Goal: Complete application form

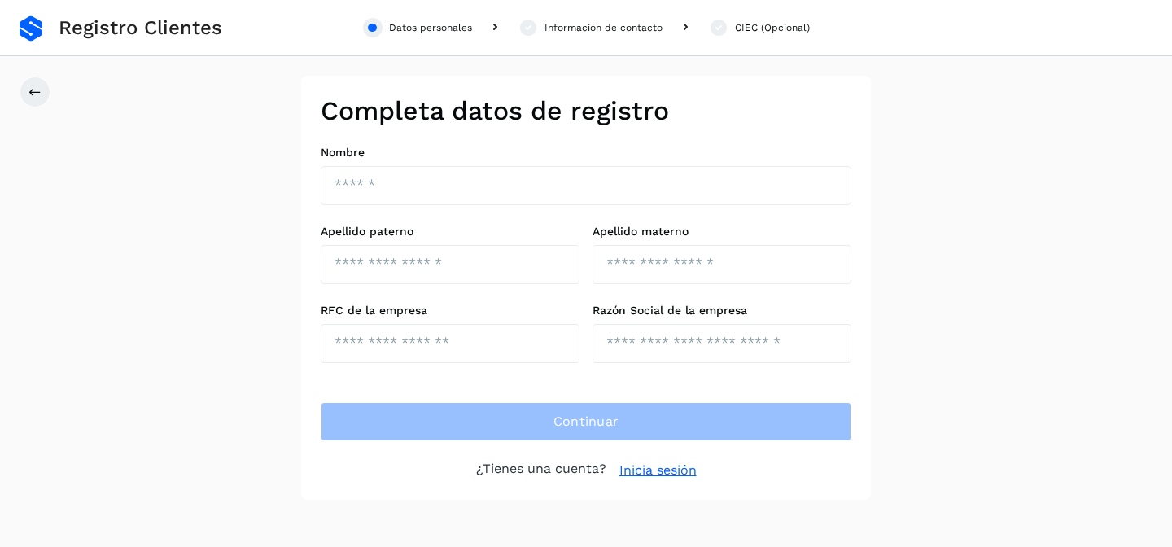
click at [262, 199] on div "Completa datos de registro Nombre Apellido paterno Apellido materno RFC de la e…" at bounding box center [586, 288] width 1172 height 424
click at [532, 474] on p "¿Tienes una cuenta?" at bounding box center [541, 471] width 130 height 20
click at [531, 474] on p "¿Tienes una cuenta?" at bounding box center [541, 471] width 130 height 20
click at [521, 473] on p "¿Tienes una cuenta?" at bounding box center [541, 471] width 130 height 20
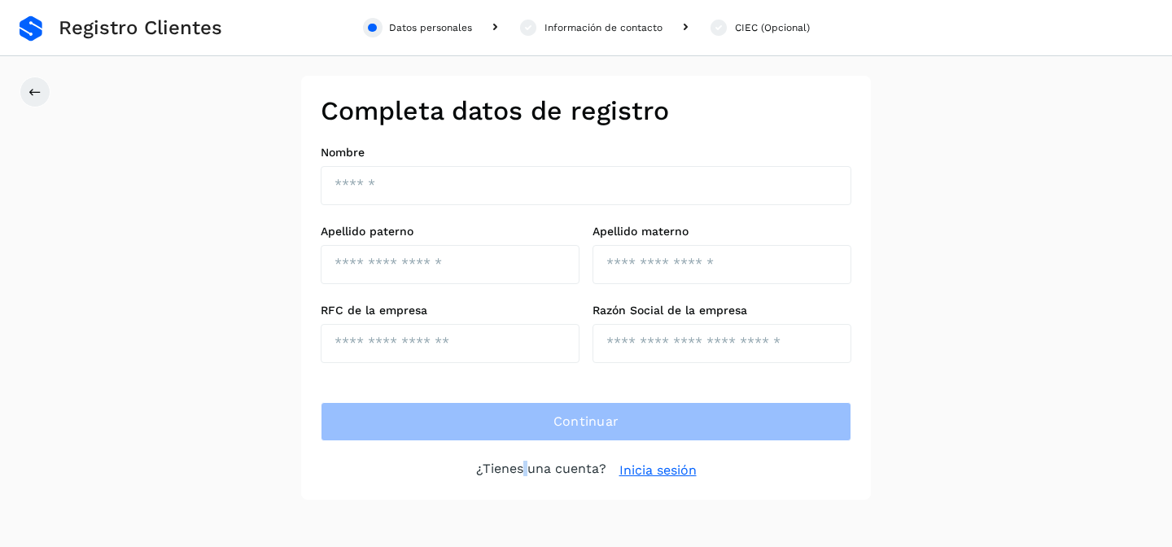
click at [520, 473] on p "¿Tienes una cuenta?" at bounding box center [541, 471] width 130 height 20
click at [549, 467] on p "¿Tienes una cuenta?" at bounding box center [541, 471] width 130 height 20
click at [522, 470] on p "¿Tienes una cuenta?" at bounding box center [541, 471] width 130 height 20
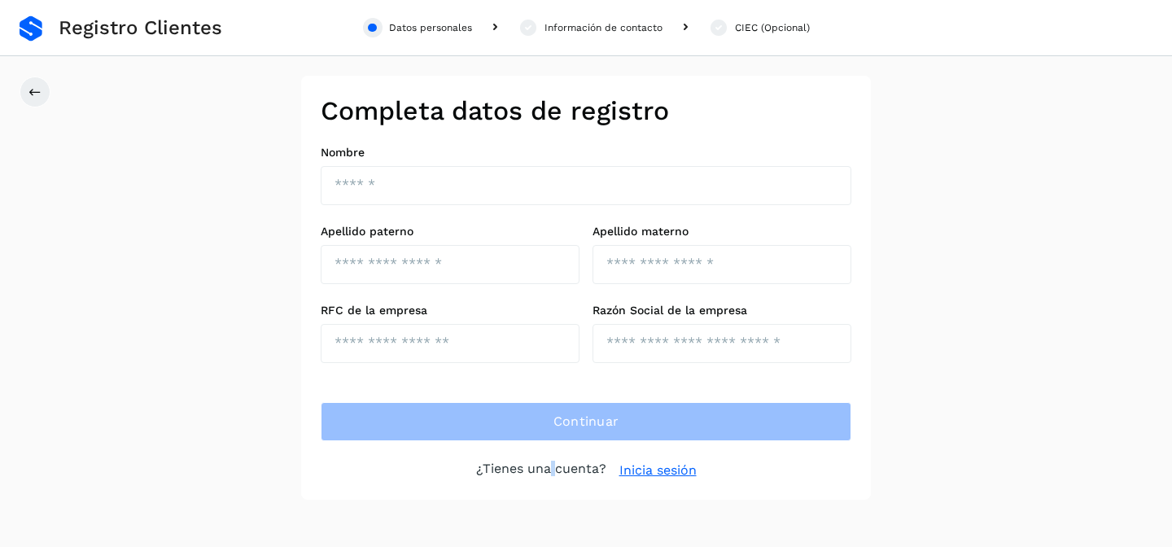
click at [552, 469] on p "¿Tienes una cuenta?" at bounding box center [541, 471] width 130 height 20
click at [527, 466] on p "¿Tienes una cuenta?" at bounding box center [541, 471] width 130 height 20
click at [509, 467] on p "¿Tienes una cuenta?" at bounding box center [541, 471] width 130 height 20
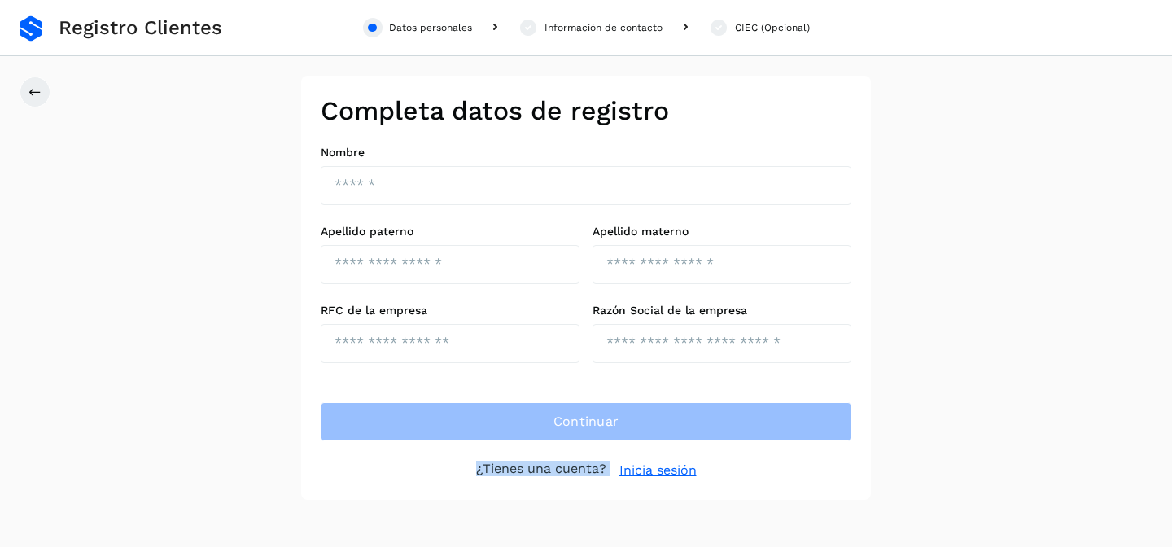
click at [509, 467] on p "¿Tienes una cuenta?" at bounding box center [541, 471] width 130 height 20
click at [531, 469] on p "¿Tienes una cuenta?" at bounding box center [541, 471] width 130 height 20
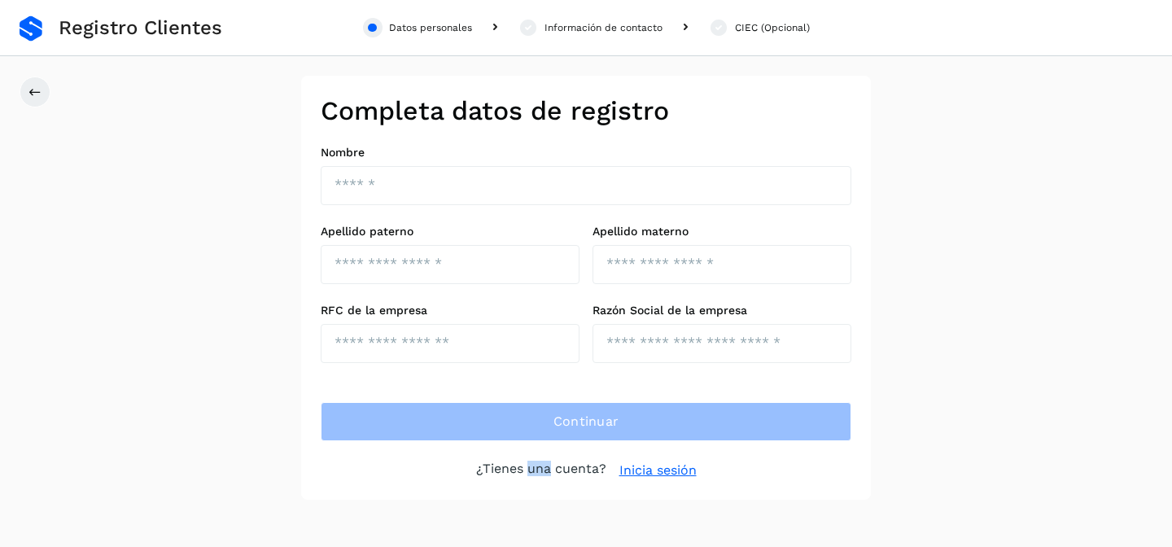
click at [552, 472] on p "¿Tienes una cuenta?" at bounding box center [541, 471] width 130 height 20
click at [521, 468] on p "¿Tienes una cuenta?" at bounding box center [541, 471] width 130 height 20
click at [550, 469] on p "¿Tienes una cuenta?" at bounding box center [541, 471] width 130 height 20
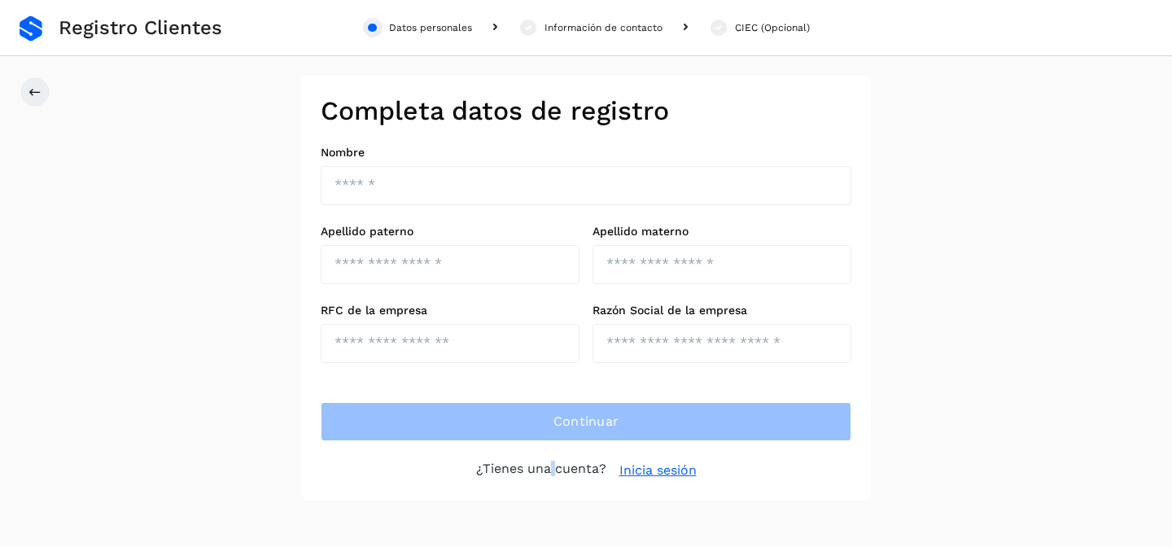
click at [550, 469] on p "¿Tienes una cuenta?" at bounding box center [541, 471] width 130 height 20
click at [520, 469] on p "¿Tienes una cuenta?" at bounding box center [541, 471] width 130 height 20
click at [501, 470] on p "¿Tienes una cuenta?" at bounding box center [541, 471] width 130 height 20
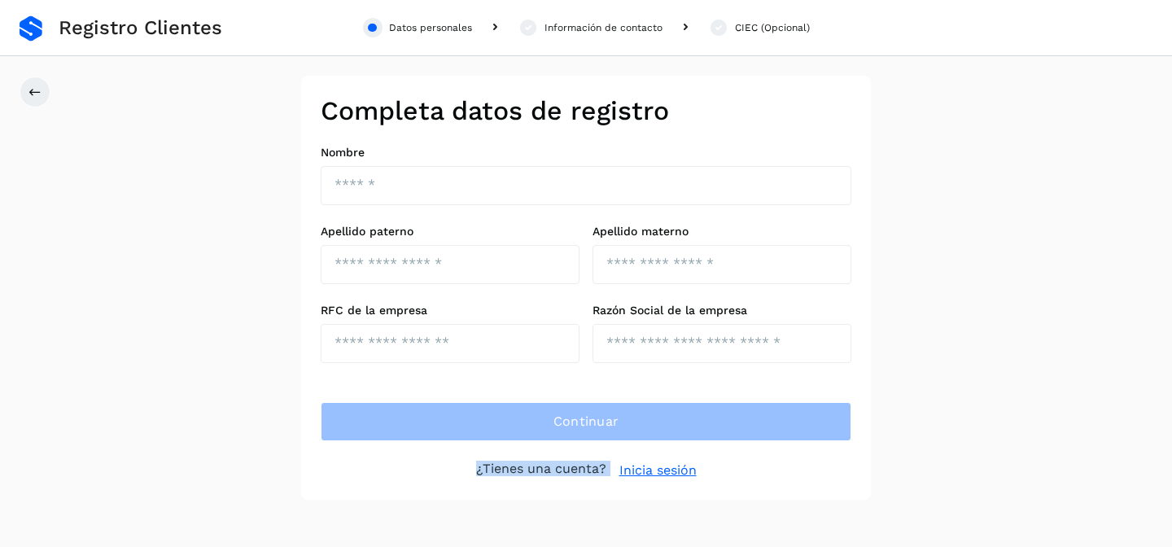
click at [501, 470] on p "¿Tienes una cuenta?" at bounding box center [541, 471] width 130 height 20
click at [509, 470] on p "¿Tienes una cuenta?" at bounding box center [541, 471] width 130 height 20
click at [524, 470] on p "¿Tienes una cuenta?" at bounding box center [541, 471] width 130 height 20
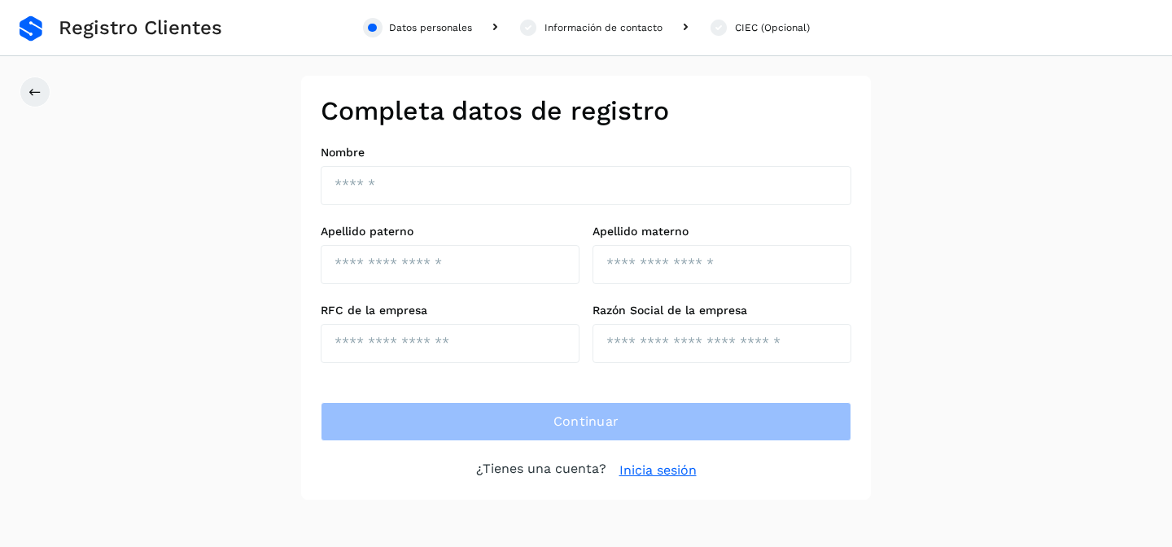
click at [252, 370] on div "Completa datos de registro Nombre Apellido paterno Apellido materno RFC de la e…" at bounding box center [586, 288] width 1172 height 424
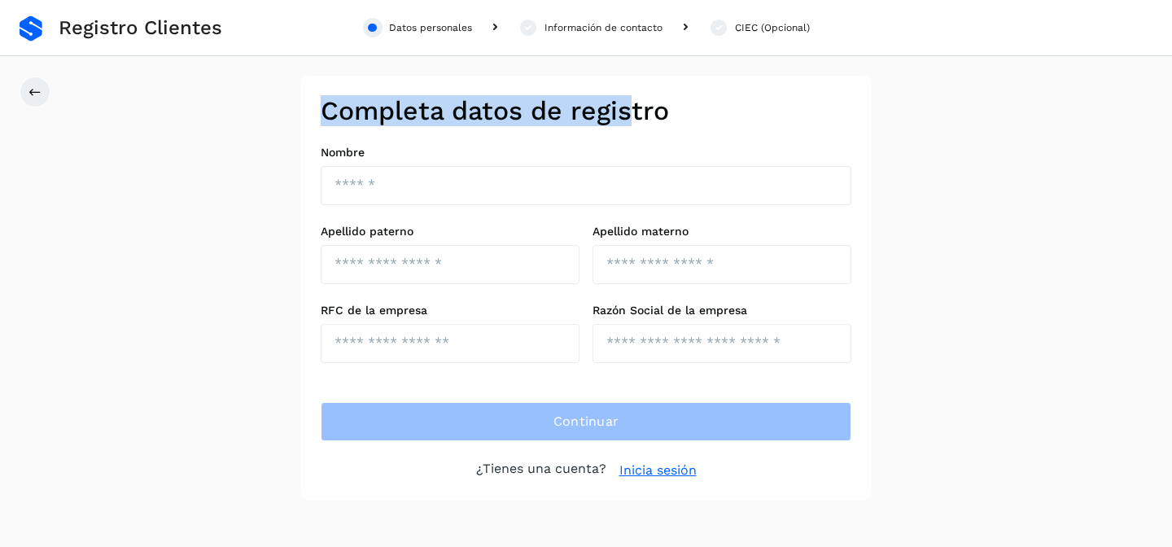
drag, startPoint x: 325, startPoint y: 112, endPoint x: 647, endPoint y: 111, distance: 322.3
click at [646, 112] on h2 "Completa datos de registro" at bounding box center [586, 110] width 531 height 31
click at [647, 111] on h2 "Completa datos de registro" at bounding box center [586, 110] width 531 height 31
drag, startPoint x: 670, startPoint y: 109, endPoint x: 324, endPoint y: 106, distance: 345.9
click at [281, 119] on div "Completa datos de registro Nombre Apellido paterno Apellido materno RFC de la e…" at bounding box center [586, 288] width 1172 height 424
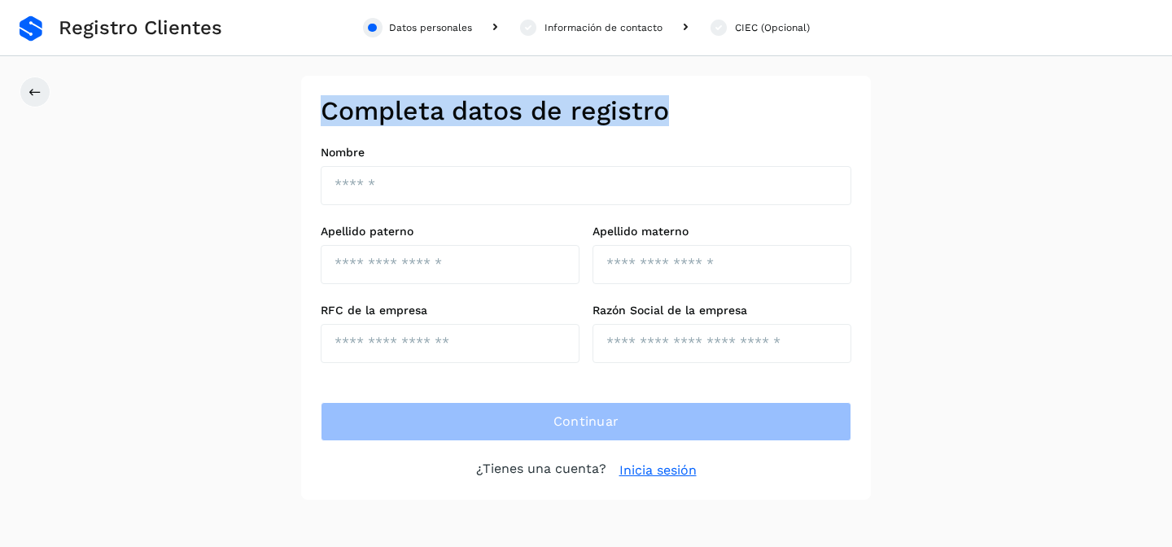
click at [324, 106] on h2 "Completa datos de registro" at bounding box center [586, 110] width 531 height 31
drag, startPoint x: 317, startPoint y: 116, endPoint x: 696, endPoint y: 129, distance: 378.7
click at [696, 130] on div "Completa datos de registro Nombre Apellido paterno Apellido materno RFC de la e…" at bounding box center [586, 288] width 570 height 424
click at [696, 129] on div "Completa datos de registro Nombre Apellido paterno Apellido materno RFC de la e…" at bounding box center [586, 288] width 570 height 424
drag, startPoint x: 667, startPoint y: 119, endPoint x: 315, endPoint y: 112, distance: 351.7
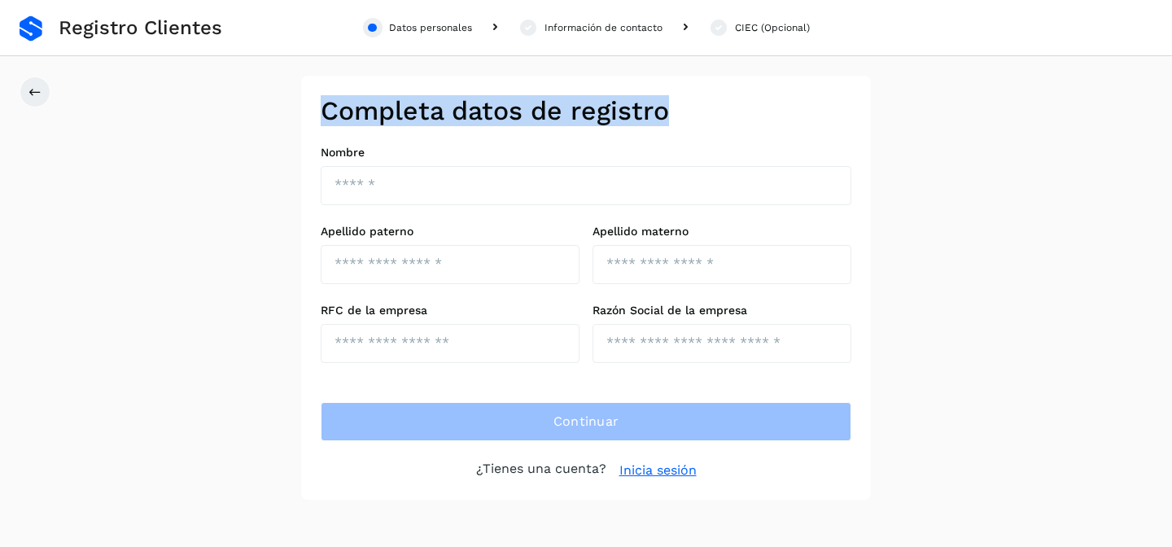
click at [314, 112] on div "Completa datos de registro Nombre Apellido paterno Apellido materno RFC de la e…" at bounding box center [586, 288] width 570 height 424
click at [315, 112] on div "Completa datos de registro Nombre Apellido paterno Apellido materno RFC de la e…" at bounding box center [586, 288] width 570 height 424
drag, startPoint x: 317, startPoint y: 112, endPoint x: 689, endPoint y: 108, distance: 371.2
click at [688, 110] on div "Completa datos de registro Nombre Apellido paterno Apellido materno RFC de la e…" at bounding box center [586, 288] width 570 height 424
click at [689, 108] on h2 "Completa datos de registro" at bounding box center [586, 110] width 531 height 31
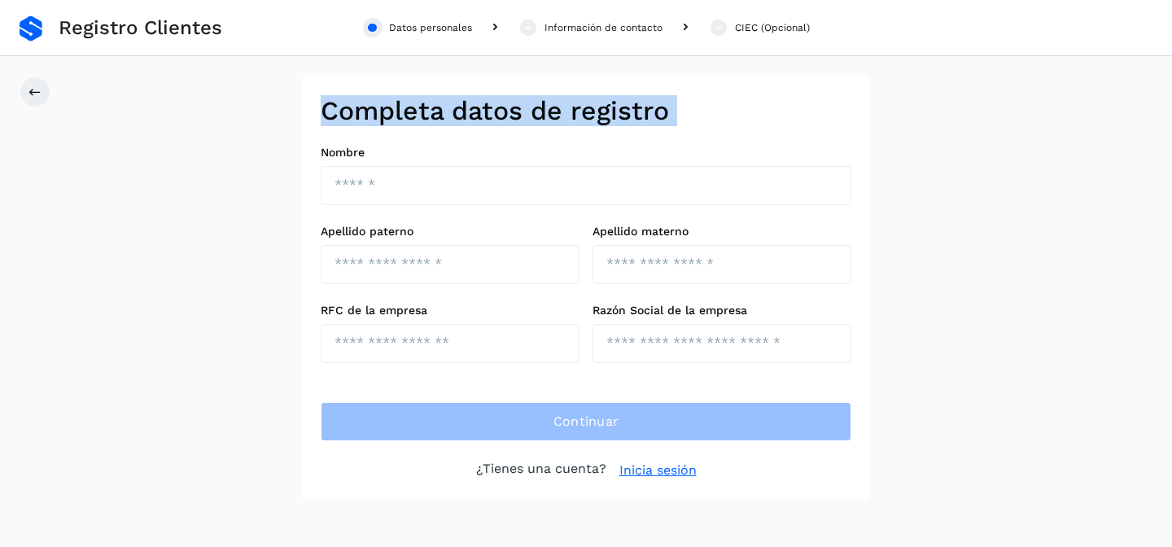
drag, startPoint x: 689, startPoint y: 108, endPoint x: 399, endPoint y: 98, distance: 290.0
click at [398, 99] on h2 "Completa datos de registro" at bounding box center [586, 110] width 531 height 31
click at [399, 98] on h2 "Completa datos de registro" at bounding box center [586, 110] width 531 height 31
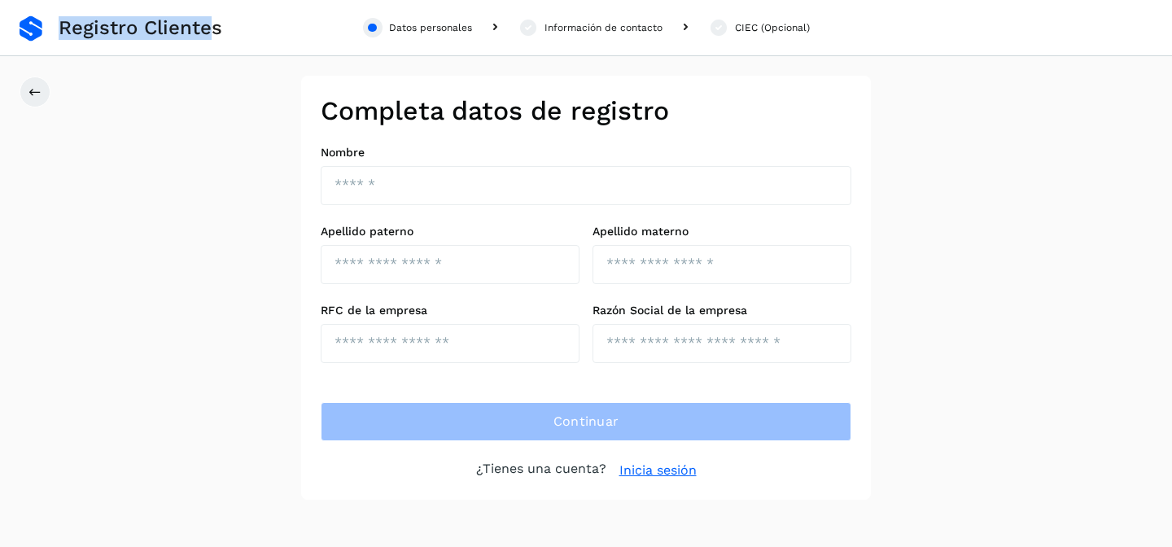
drag, startPoint x: 63, startPoint y: 26, endPoint x: 232, endPoint y: 26, distance: 168.5
click at [232, 26] on div "Registro Clientes Datos personales Información de contacto CIEC (Opcional) Comp…" at bounding box center [586, 250] width 1172 height 500
click at [232, 26] on div "Datos personales Información de contacto CIEC (Opcional)" at bounding box center [586, 28] width 1172 height 56
